Goal: Task Accomplishment & Management: Manage account settings

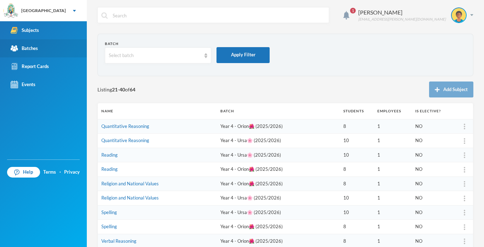
click at [35, 46] on div "Batches" at bounding box center [24, 48] width 27 height 7
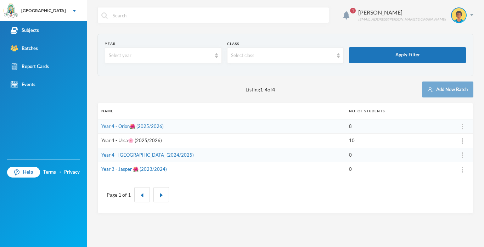
click at [113, 140] on link "Year 4 - Ursa🌸 (2025/2026)" at bounding box center [131, 140] width 61 height 6
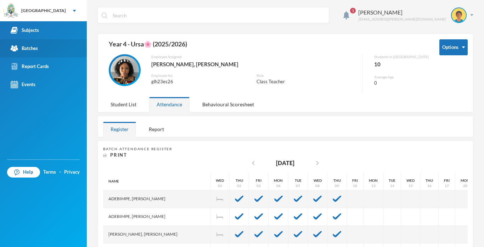
click at [29, 49] on div "Batches" at bounding box center [24, 48] width 27 height 7
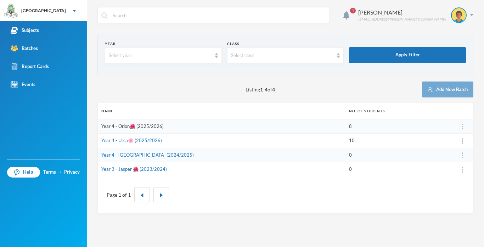
click at [114, 126] on link "Year 4 - Orion🌺 (2025/2026)" at bounding box center [132, 126] width 62 height 6
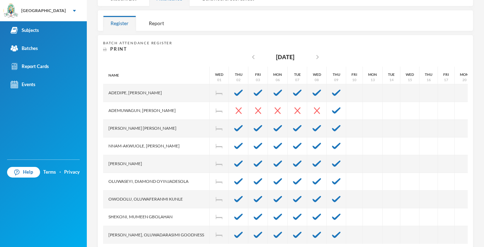
scroll to position [118, 0]
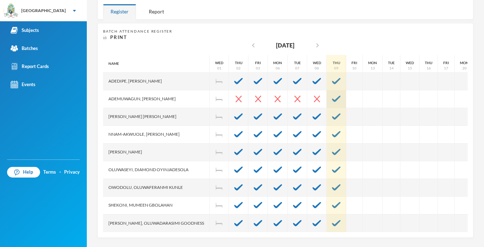
click at [333, 99] on img at bounding box center [336, 99] width 8 height 6
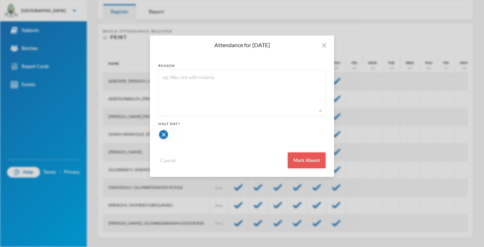
click at [308, 163] on button "Mark Absent" at bounding box center [306, 160] width 38 height 16
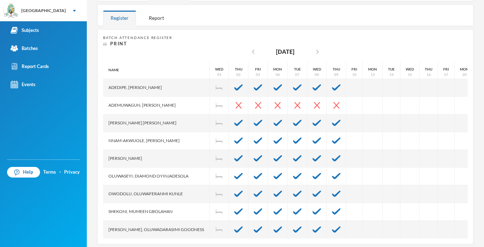
scroll to position [119, 0]
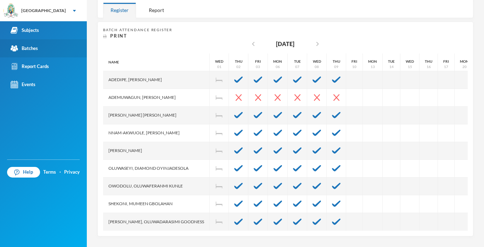
click at [28, 45] on div "Batches" at bounding box center [24, 48] width 27 height 7
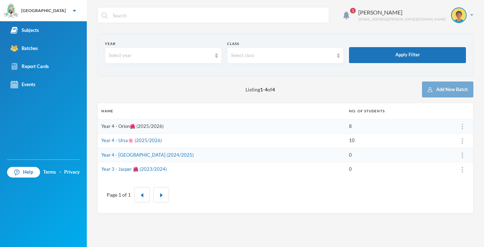
click at [121, 127] on link "Year 4 - Orion🌺 (2025/2026)" at bounding box center [132, 126] width 62 height 6
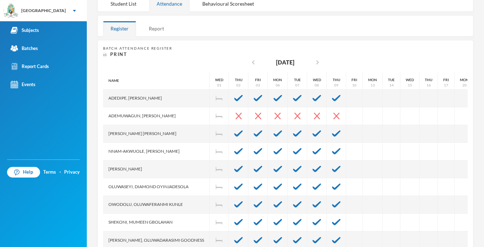
scroll to position [99, 0]
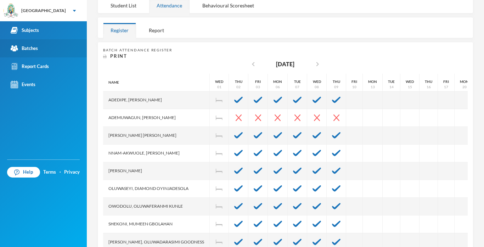
click at [26, 47] on div "Batches" at bounding box center [24, 48] width 27 height 7
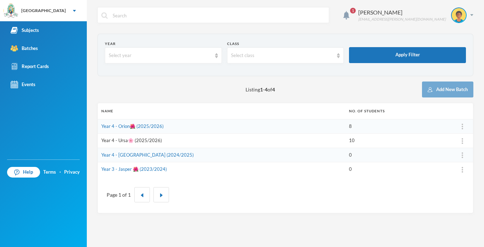
click at [113, 138] on link "Year 4 - Ursa🌸 (2025/2026)" at bounding box center [131, 140] width 61 height 6
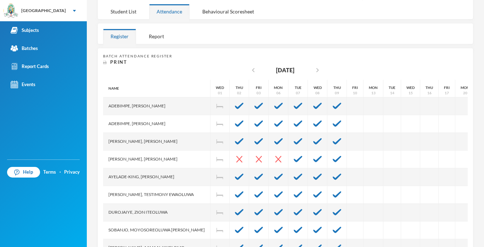
scroll to position [94, 0]
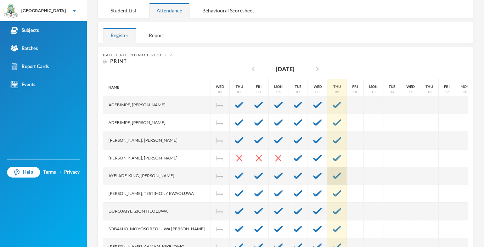
click at [333, 175] on img at bounding box center [336, 175] width 8 height 6
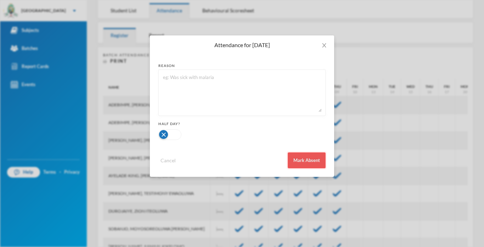
click at [306, 161] on button "Mark Absent" at bounding box center [306, 160] width 38 height 16
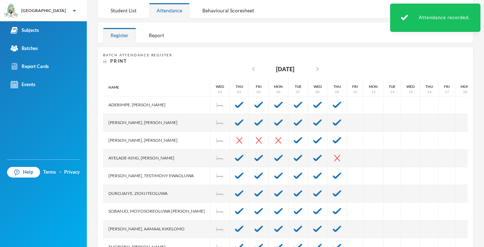
scroll to position [16, 2]
